Goal: Find specific page/section: Find specific page/section

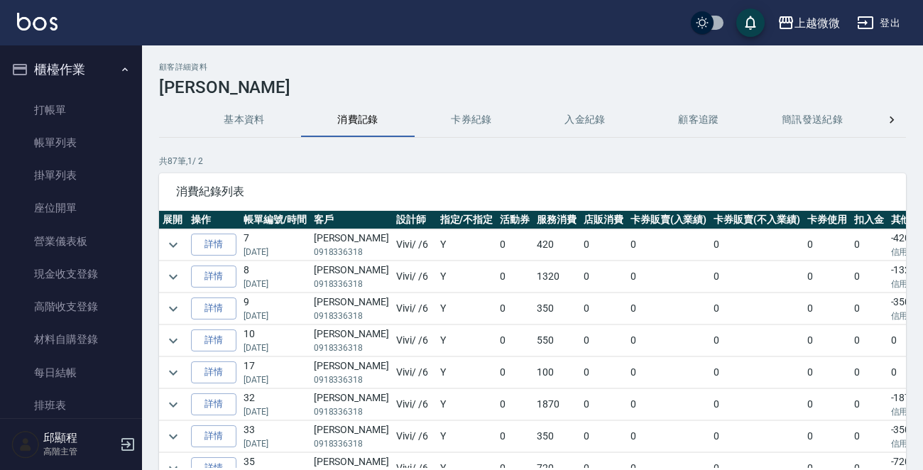
scroll to position [781, 0]
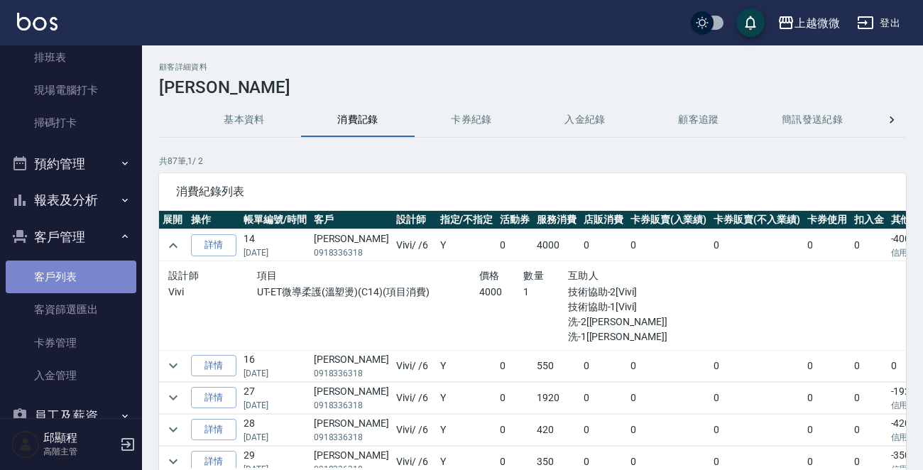
click at [82, 281] on link "客戶列表" at bounding box center [71, 277] width 131 height 33
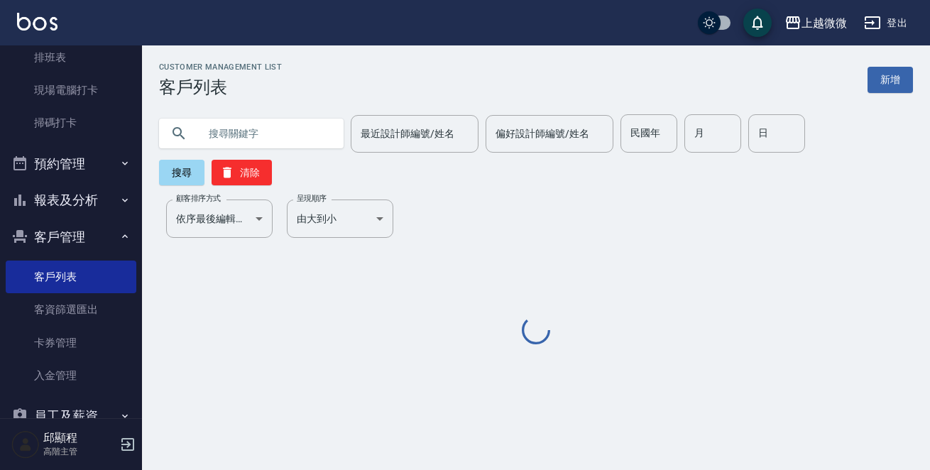
click at [258, 121] on input "text" at bounding box center [265, 133] width 133 height 38
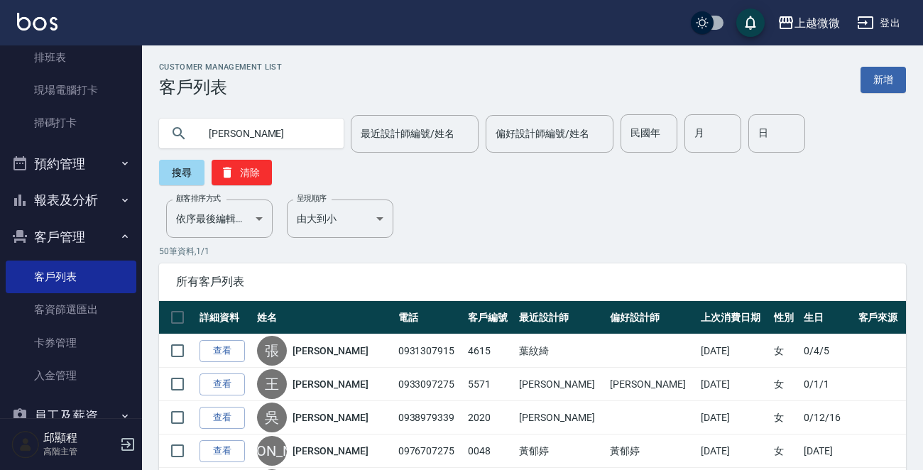
type input "[PERSON_NAME]"
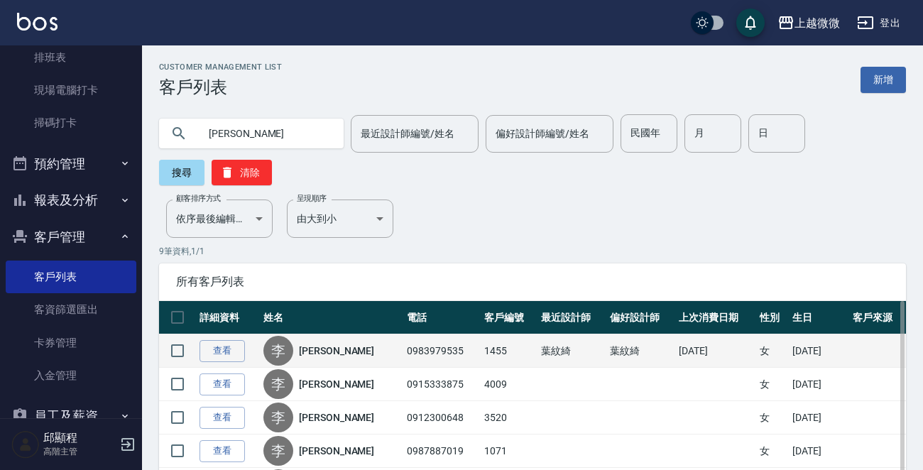
click at [319, 356] on link "[PERSON_NAME]" at bounding box center [336, 351] width 75 height 14
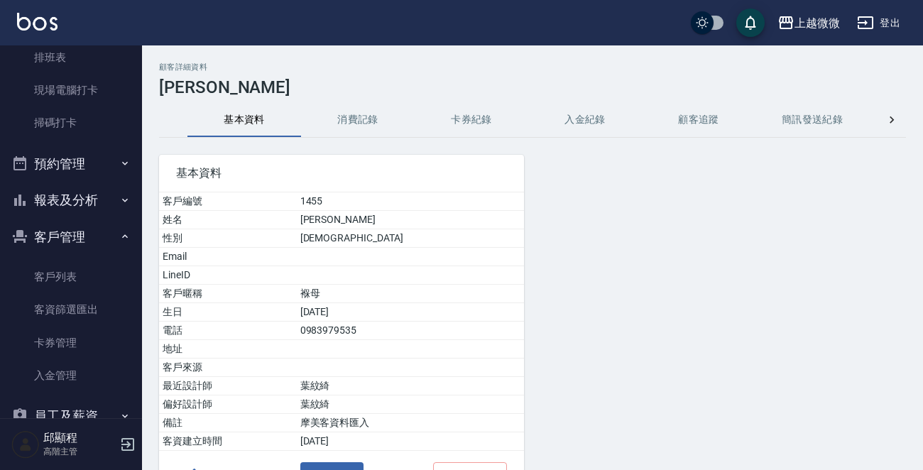
scroll to position [88, 0]
